Goal: Task Accomplishment & Management: Manage account settings

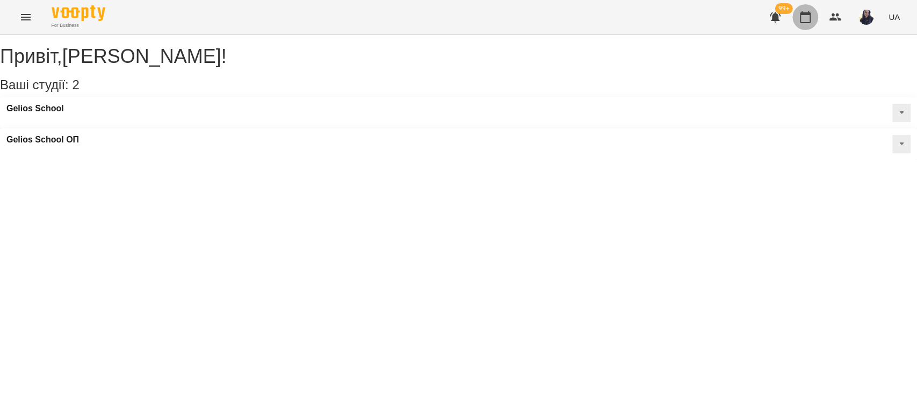
click at [808, 16] on icon "button" at bounding box center [804, 17] width 13 height 13
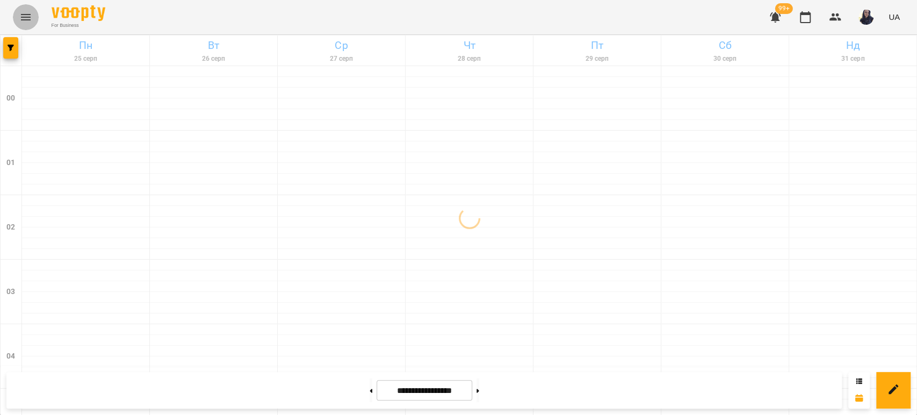
click at [23, 16] on icon "Menu" at bounding box center [25, 17] width 13 height 13
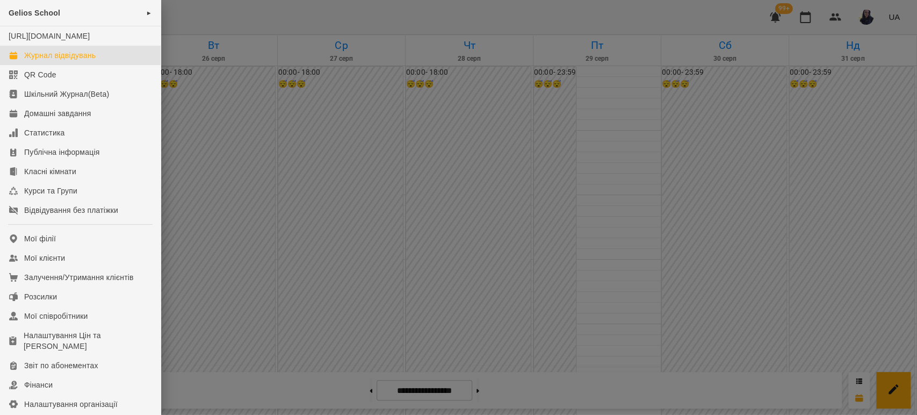
click at [250, 12] on div at bounding box center [458, 207] width 917 height 415
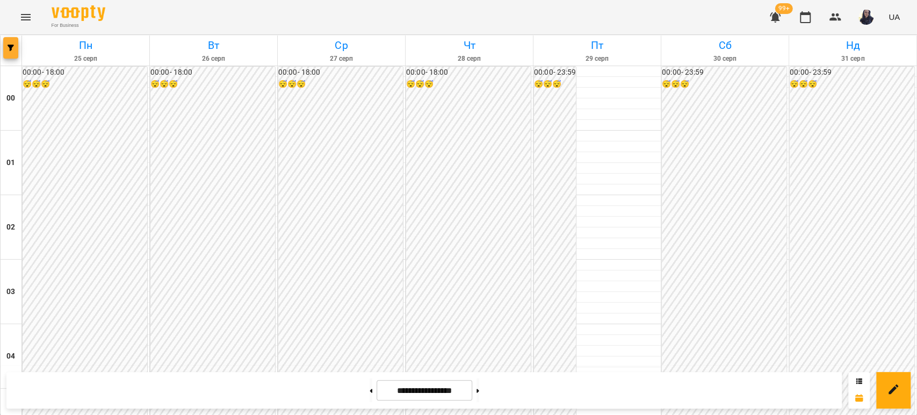
drag, startPoint x: 53, startPoint y: 33, endPoint x: 11, endPoint y: 56, distance: 47.4
click at [52, 33] on div "For Business 99+ UA" at bounding box center [458, 17] width 917 height 34
click at [13, 52] on button "button" at bounding box center [10, 47] width 15 height 21
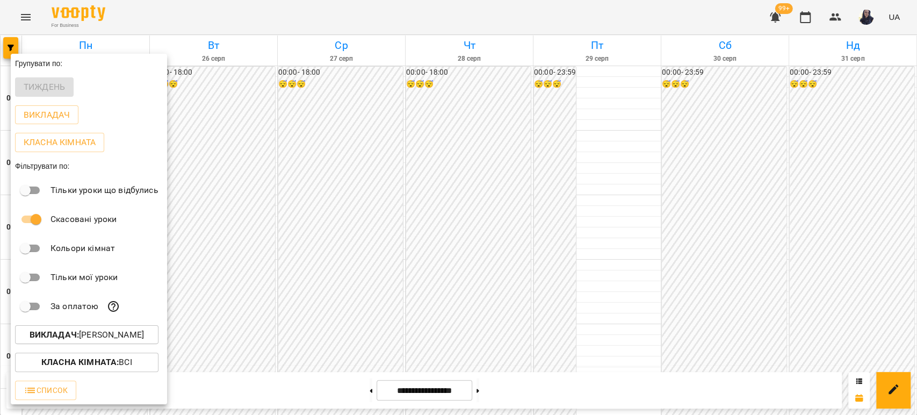
click at [76, 344] on button "Викладач : [PERSON_NAME]" at bounding box center [86, 334] width 143 height 19
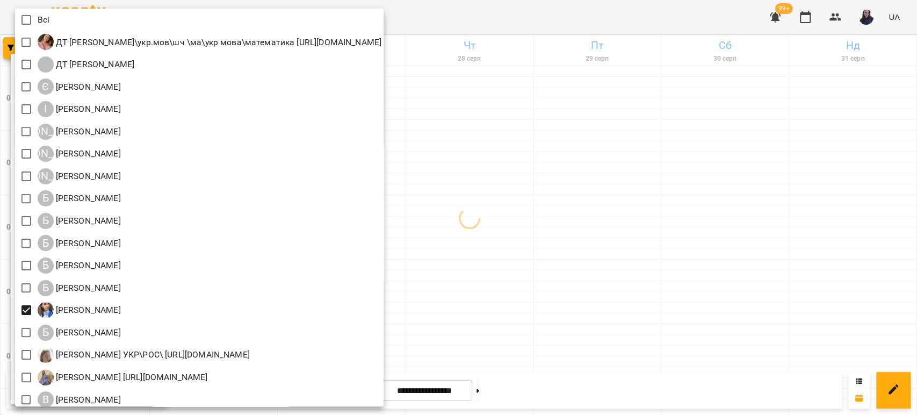
click at [514, 8] on div at bounding box center [458, 207] width 917 height 415
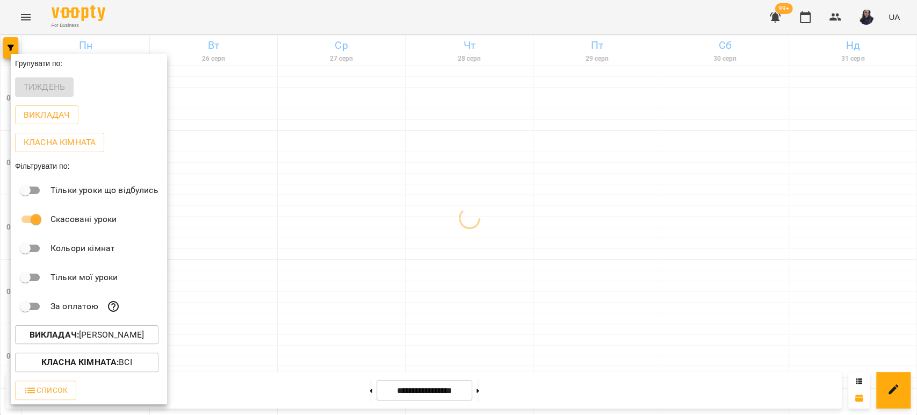
click at [355, 389] on div at bounding box center [458, 207] width 917 height 415
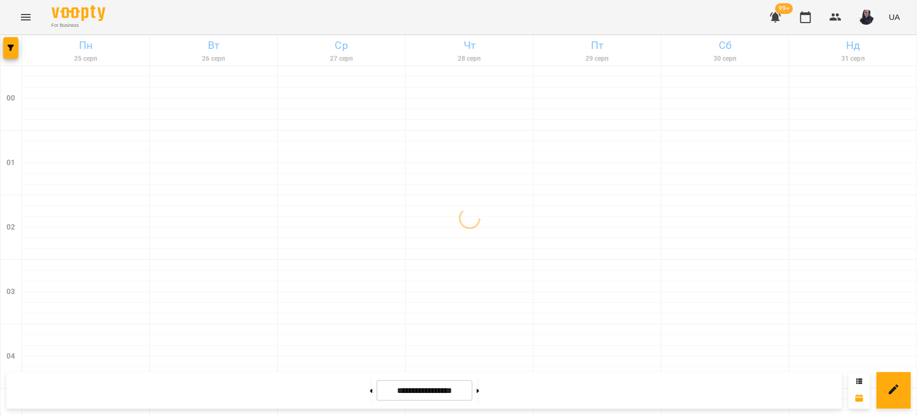
click at [369, 389] on icon at bounding box center [370, 390] width 3 height 4
type input "**********"
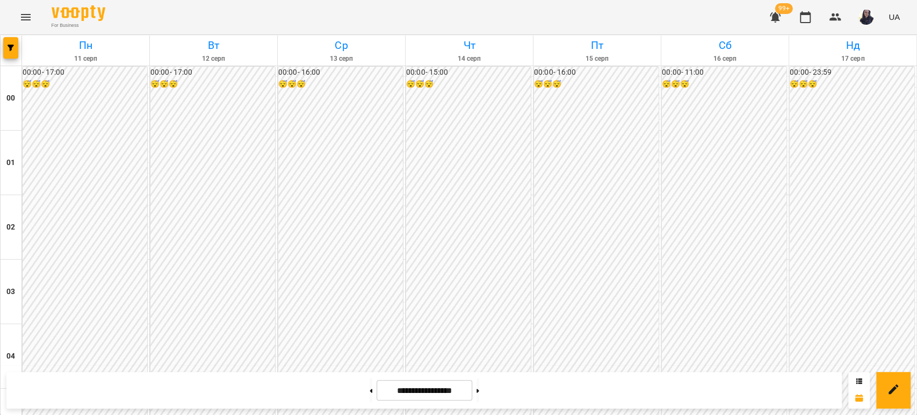
scroll to position [1014, 0]
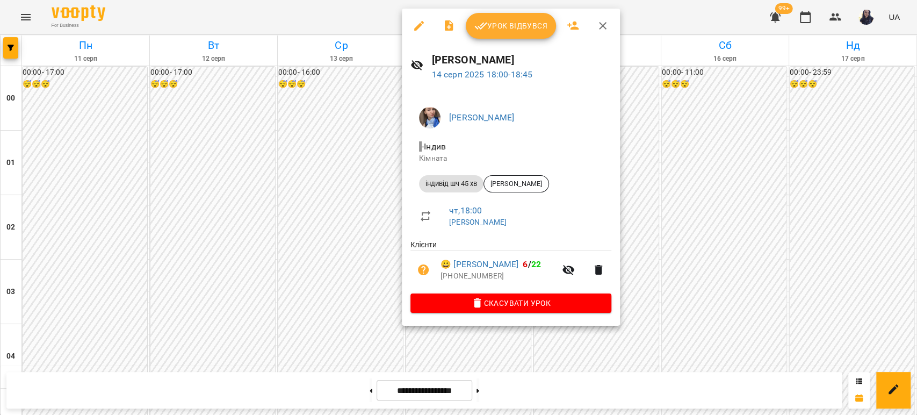
click at [693, 218] on div at bounding box center [458, 207] width 917 height 415
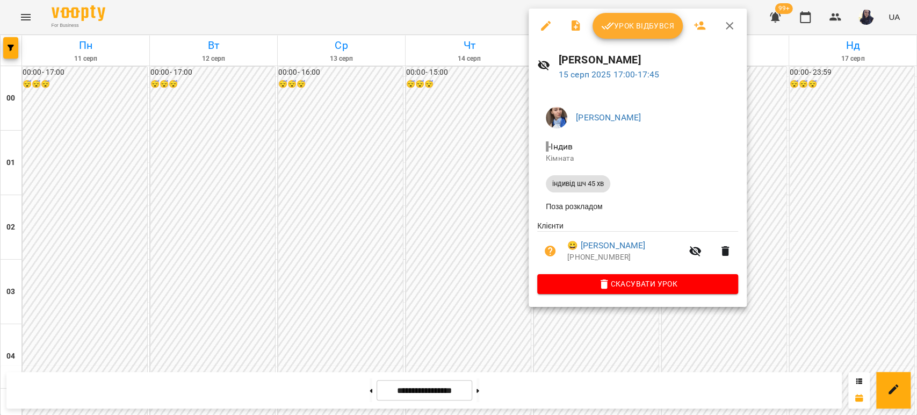
click at [766, 95] on div at bounding box center [458, 207] width 917 height 415
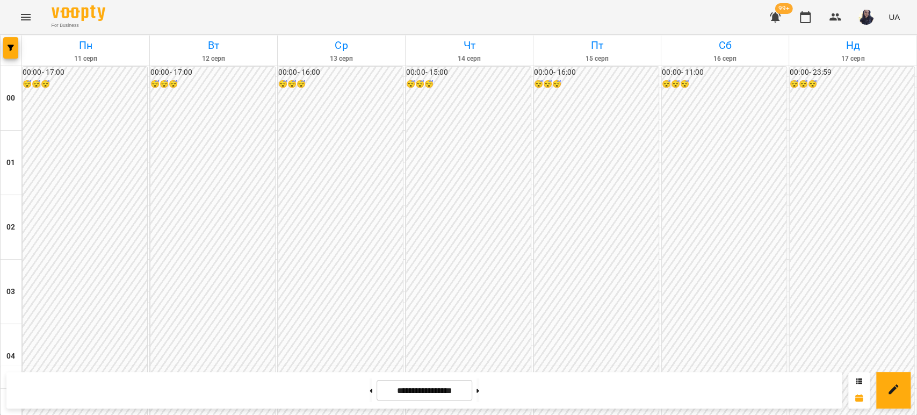
scroll to position [1246, 0]
